Goal: Check status

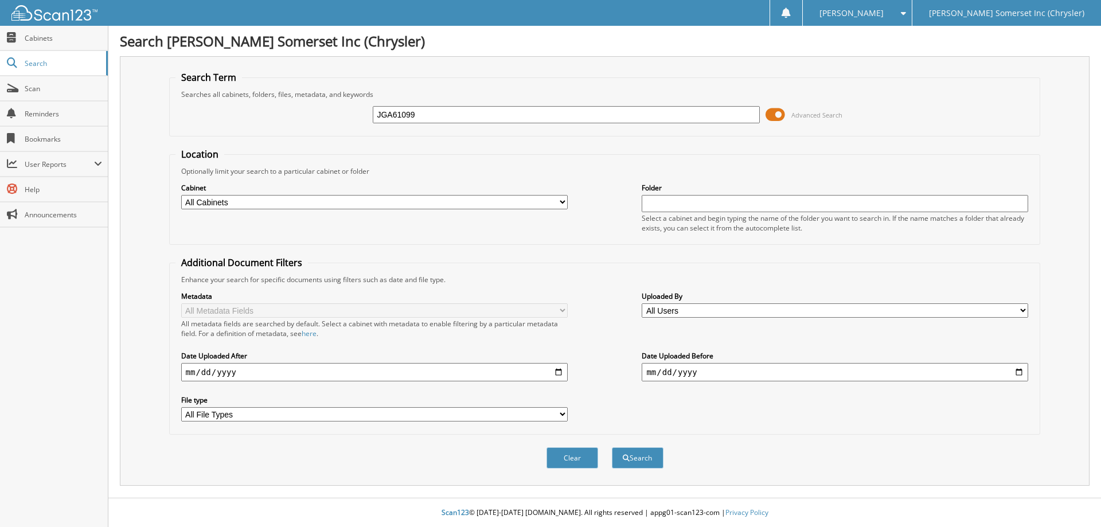
type input "JGA61099"
click at [612, 447] on button "Search" at bounding box center [638, 457] width 52 height 21
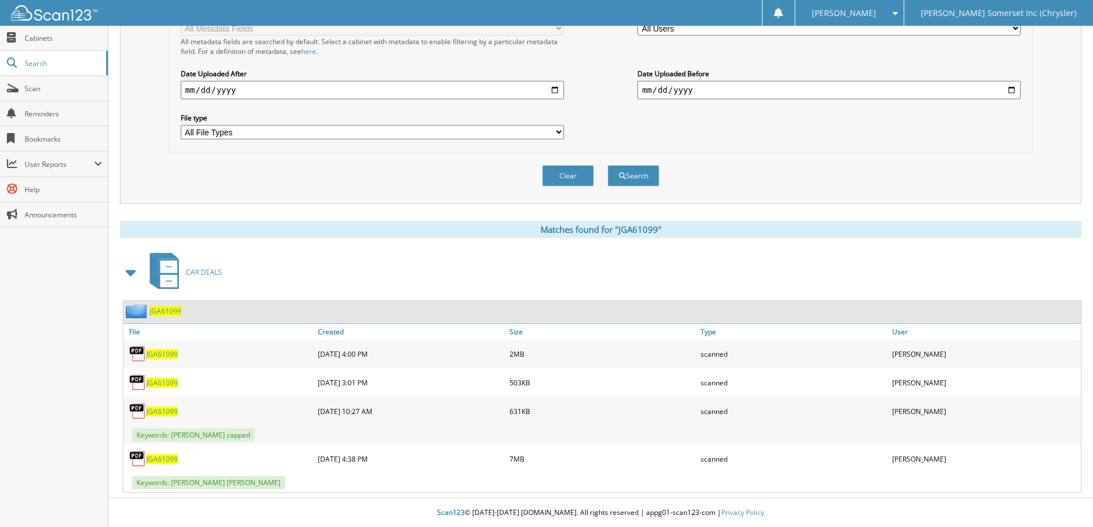
scroll to position [283, 0]
click at [163, 459] on span "JGA61099" at bounding box center [162, 459] width 32 height 10
